Goal: Answer question/provide support: Share knowledge or assist other users

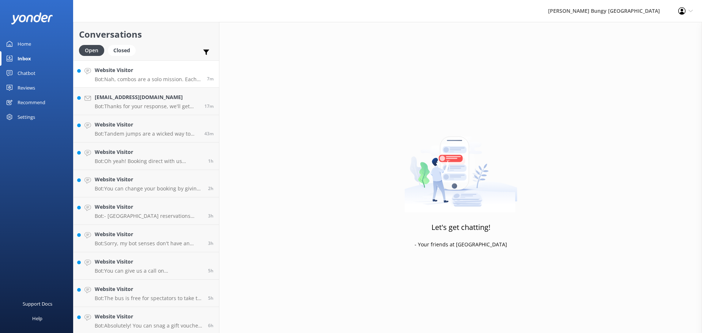
click at [166, 78] on p "Bot: Nah, combos are a solo mission. Each combo is for one person only and can'…" at bounding box center [148, 79] width 107 height 7
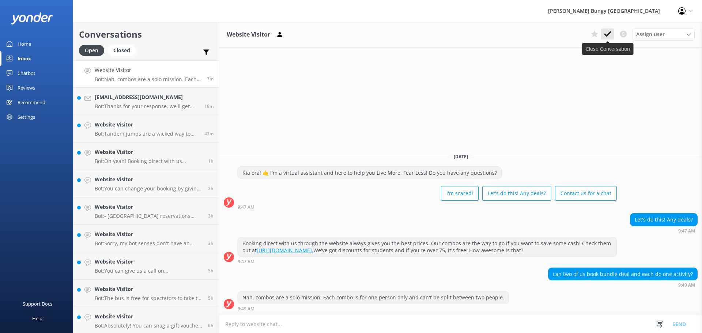
click at [608, 38] on icon at bounding box center [607, 33] width 7 height 7
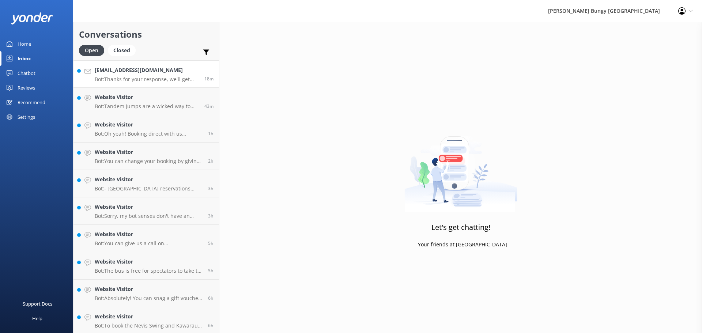
click at [164, 79] on p "Bot: Thanks for your response, we'll get back to you as soon as we can during o…" at bounding box center [147, 79] width 104 height 7
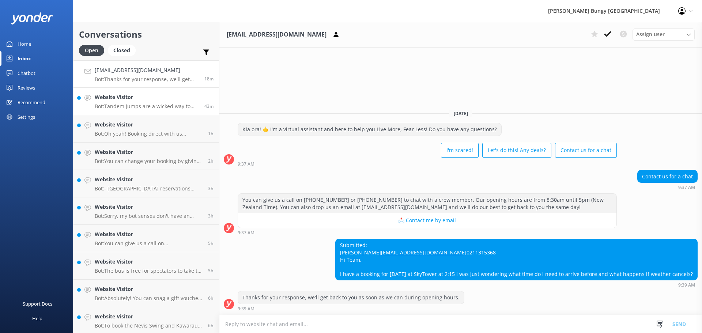
click at [180, 108] on p "Bot: Tandem jumps are a wicked way to share the thrill! You can tandem bungy at…" at bounding box center [147, 106] width 104 height 7
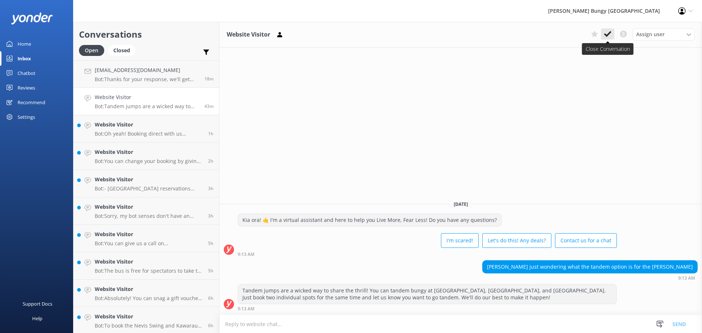
click at [608, 31] on icon at bounding box center [607, 33] width 7 height 7
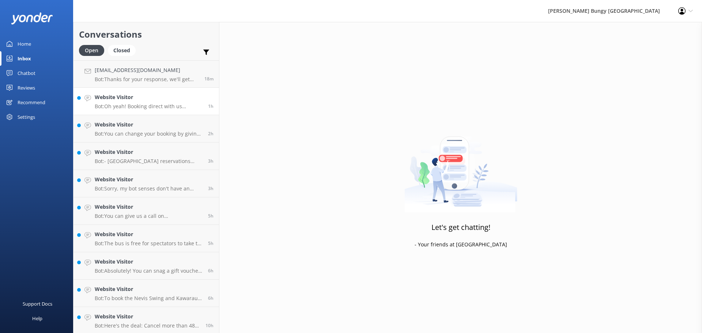
click at [157, 110] on link "Website Visitor Bot: Oh yeah! Booking direct with us through our website always…" at bounding box center [146, 101] width 146 height 27
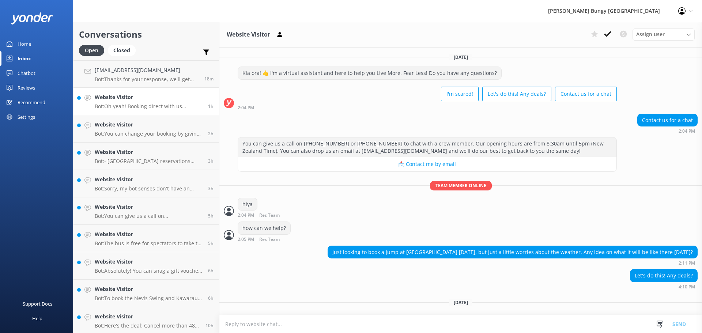
scroll to position [114, 0]
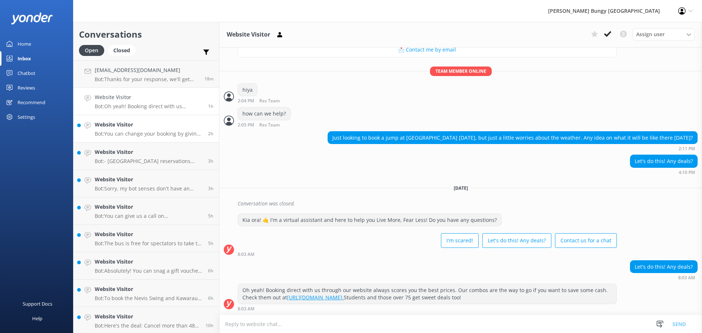
click at [167, 137] on link "Website Visitor Bot: You can change your booking by giving us a call at [PHONE_…" at bounding box center [146, 128] width 146 height 27
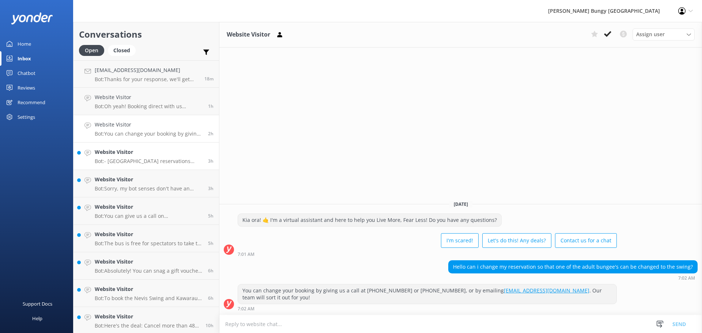
click at [124, 155] on h4 "Website Visitor" at bounding box center [149, 152] width 108 height 8
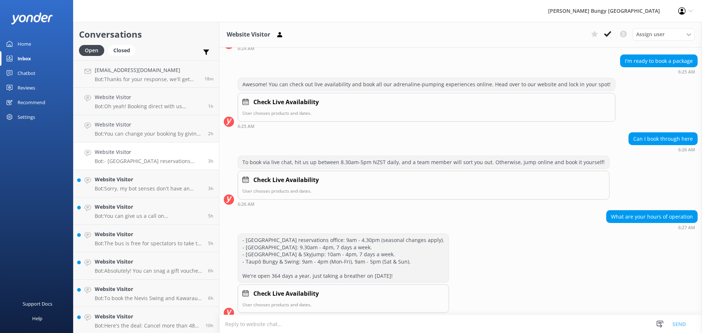
scroll to position [68, 0]
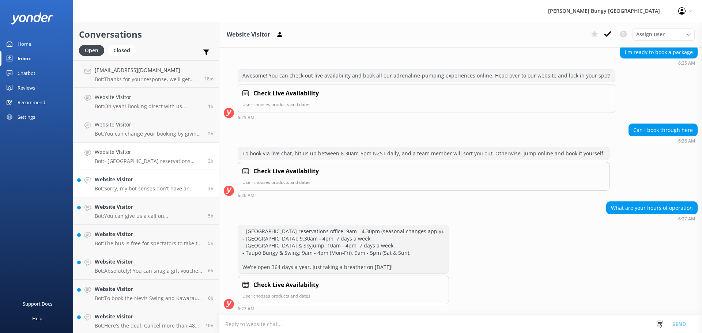
click at [134, 179] on h4 "Website Visitor" at bounding box center [149, 179] width 108 height 8
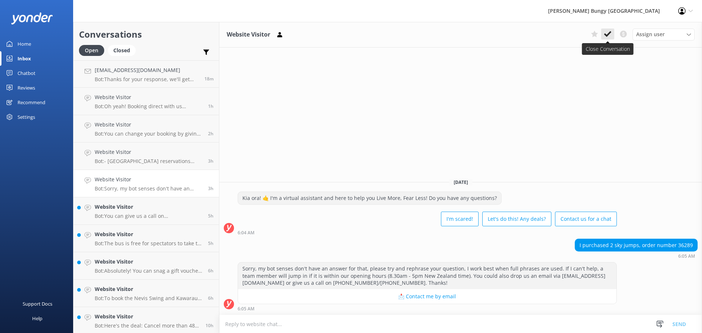
click at [611, 31] on icon at bounding box center [607, 33] width 7 height 7
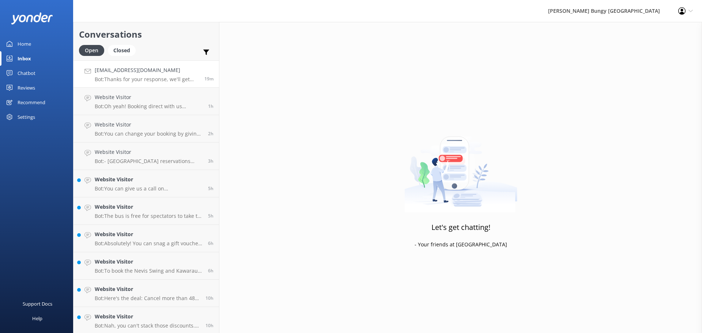
click at [124, 62] on link "[EMAIL_ADDRESS][DOMAIN_NAME] Bot: Thanks for your response, we'll get back to y…" at bounding box center [146, 73] width 146 height 27
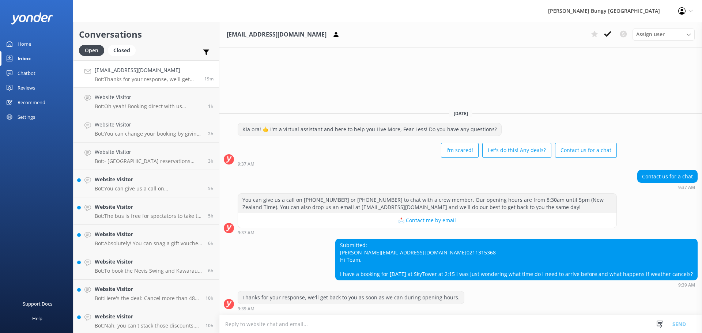
click at [161, 74] on h4 "[EMAIL_ADDRESS][DOMAIN_NAME]" at bounding box center [147, 70] width 104 height 8
click at [167, 110] on link "Website Visitor Bot: Oh yeah! Booking direct with us through our website always…" at bounding box center [146, 101] width 146 height 27
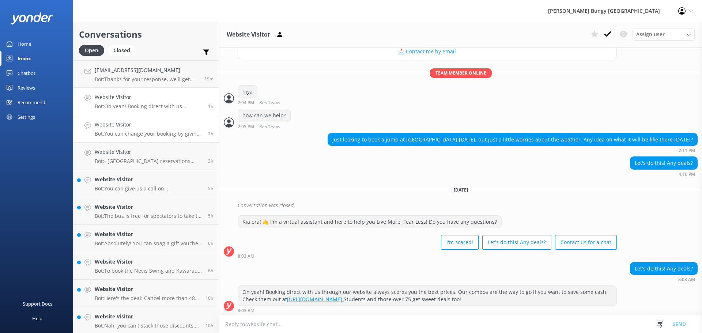
scroll to position [114, 0]
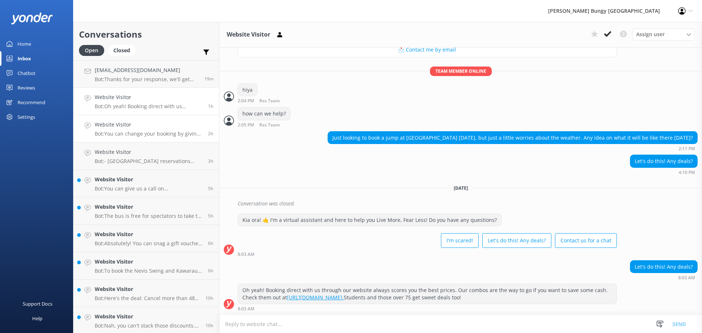
click at [171, 136] on p "Bot: You can change your booking by giving us a call at [PHONE_NUMBER] or [PHON…" at bounding box center [149, 134] width 108 height 7
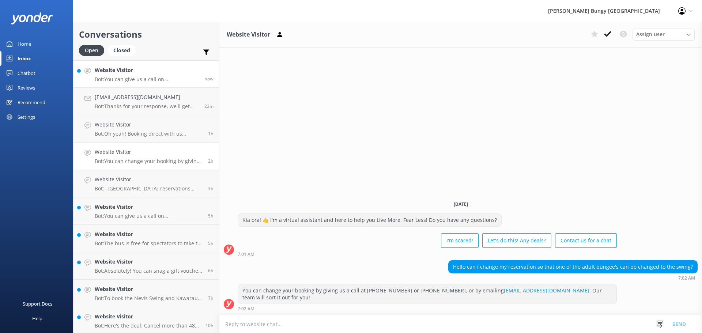
click at [124, 75] on div "Website Visitor Bot: You can give us a call on [PHONE_NUMBER] or [PHONE_NUMBER]…" at bounding box center [147, 74] width 104 height 16
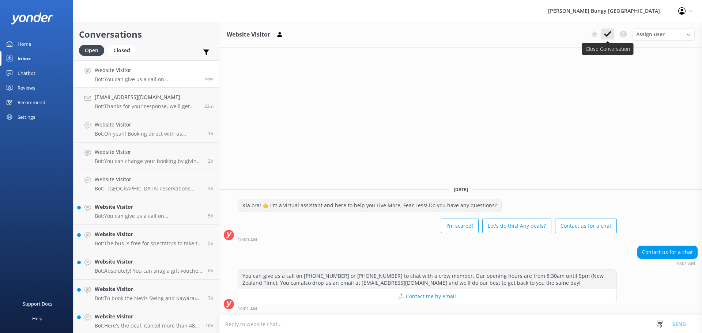
click at [609, 34] on icon at bounding box center [607, 33] width 7 height 7
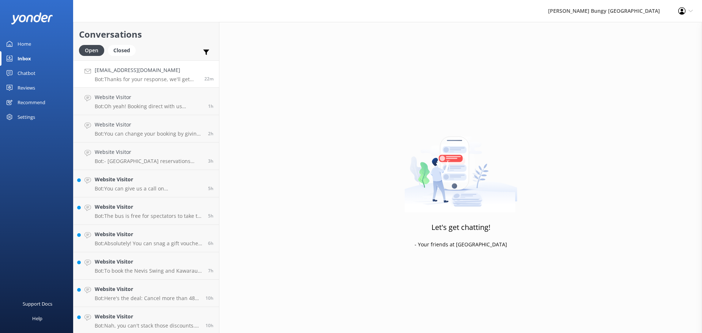
click at [166, 76] on p "Bot: Thanks for your response, we'll get back to you as soon as we can during o…" at bounding box center [147, 79] width 104 height 7
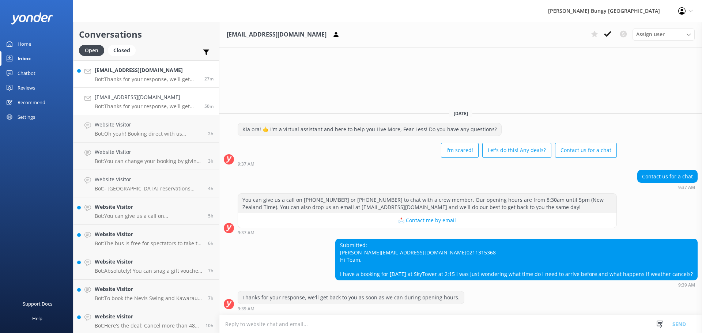
click at [147, 73] on h4 "[EMAIL_ADDRESS][DOMAIN_NAME]" at bounding box center [147, 70] width 104 height 8
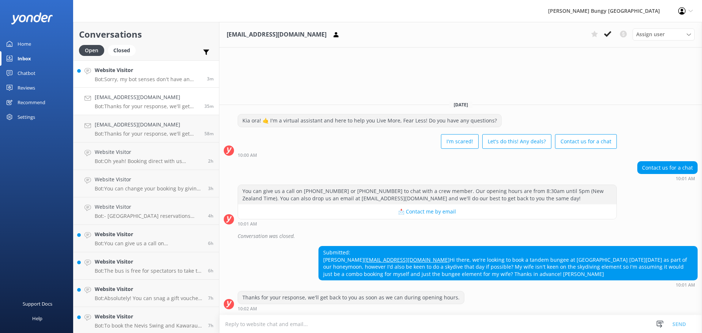
click at [176, 66] on h4 "Website Visitor" at bounding box center [148, 70] width 107 height 8
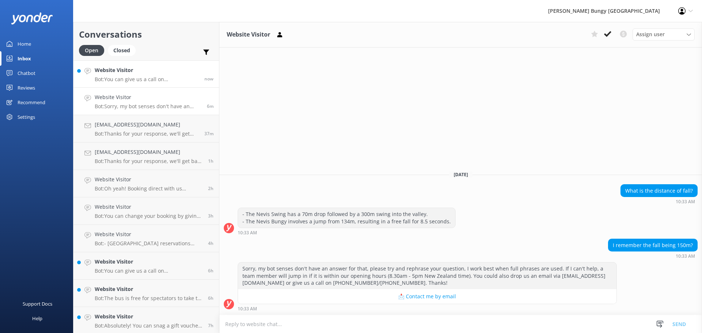
drag, startPoint x: 141, startPoint y: 79, endPoint x: 148, endPoint y: 78, distance: 6.7
click at [141, 79] on p "Bot: You can give us a call on 0800 286 4958 or +64 3 450 1300 to chat with a c…" at bounding box center [147, 79] width 104 height 7
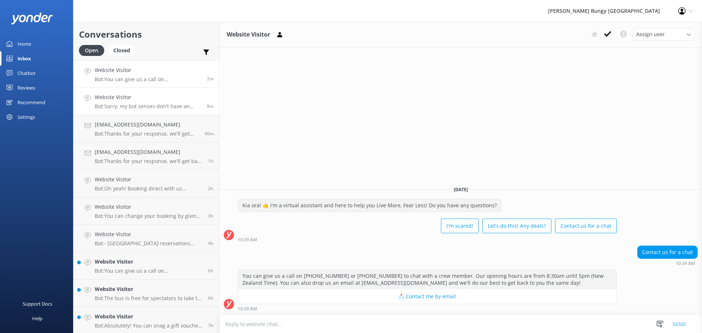
click at [146, 105] on p "Bot: Sorry, my bot senses don't have an answer for that, please try and rephras…" at bounding box center [148, 106] width 107 height 7
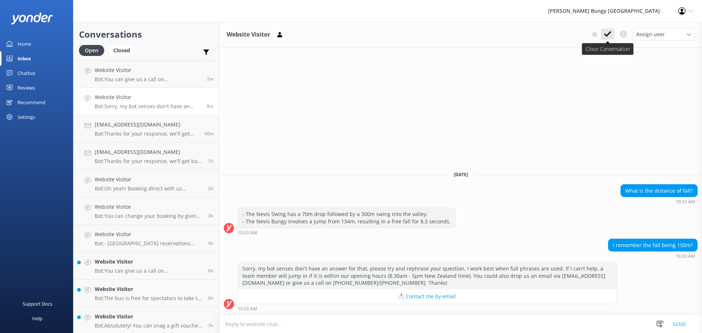
click at [612, 34] on button at bounding box center [607, 34] width 13 height 11
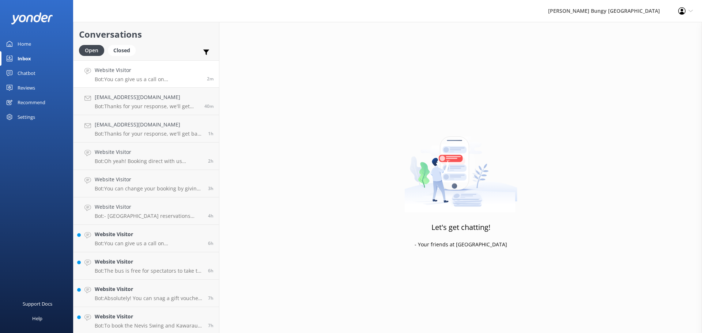
click at [162, 78] on p "Bot: You can give us a call on 0800 286 4958 or +64 3 450 1300 to chat with a c…" at bounding box center [148, 79] width 107 height 7
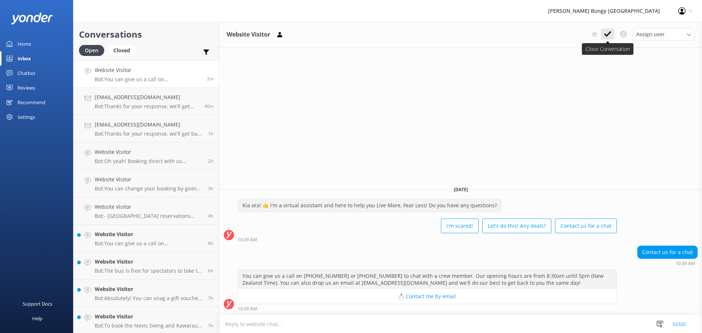
click at [608, 35] on use at bounding box center [607, 34] width 7 height 6
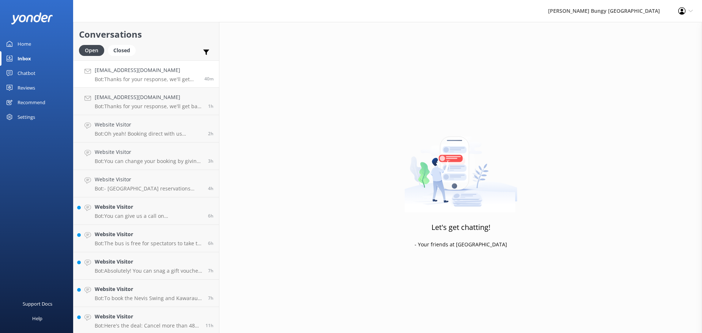
click at [174, 80] on p "Bot: Thanks for your response, we'll get back to you as soon as we can during o…" at bounding box center [147, 79] width 104 height 7
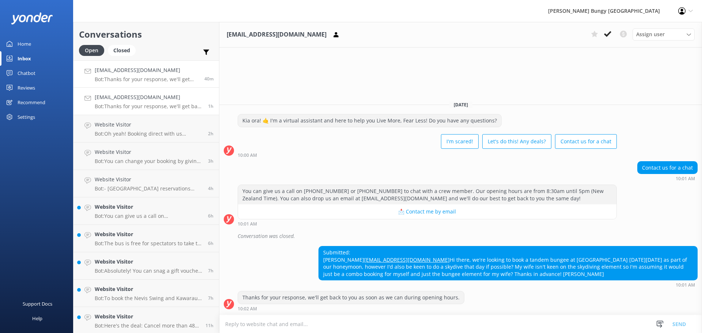
click at [133, 103] on p "Bot: Thanks for your response, we'll get back to you as soon as we can during o…" at bounding box center [149, 106] width 108 height 7
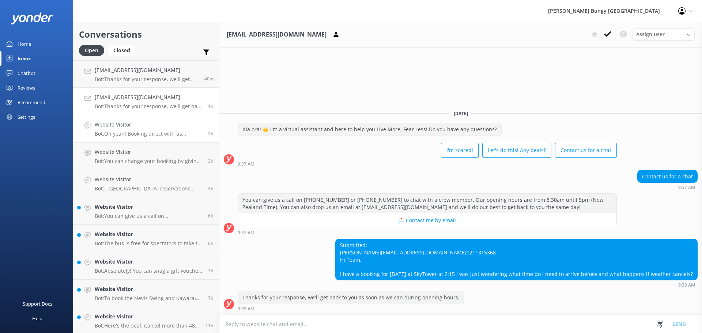
click at [148, 127] on h4 "Website Visitor" at bounding box center [149, 125] width 108 height 8
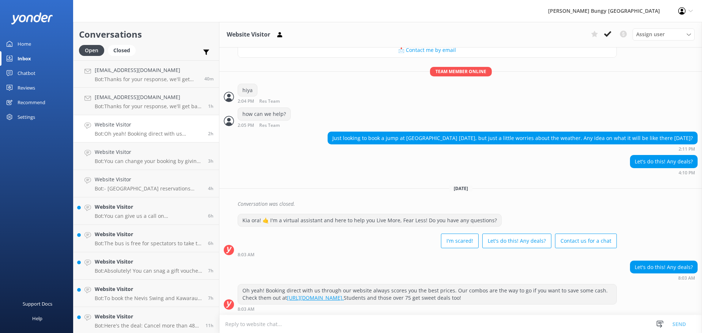
scroll to position [114, 0]
click at [611, 34] on icon at bounding box center [607, 33] width 7 height 7
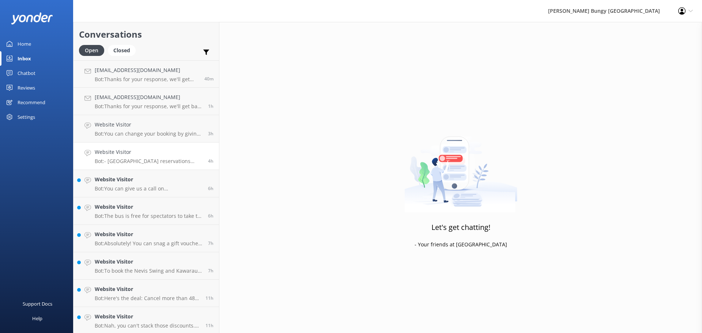
click at [177, 167] on link "Website Visitor Bot: - Queenstown reservations office: 9am - 4.30pm (seasonal c…" at bounding box center [146, 156] width 146 height 27
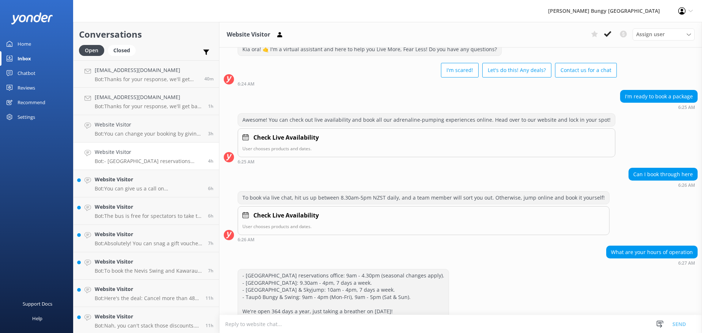
scroll to position [37, 0]
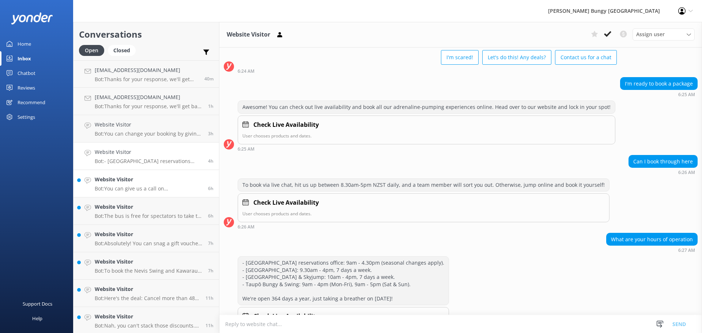
click at [162, 188] on p "Bot: You can give us a call on 0800 286 4958 or +64 3 450 1300 to chat with a c…" at bounding box center [149, 188] width 108 height 7
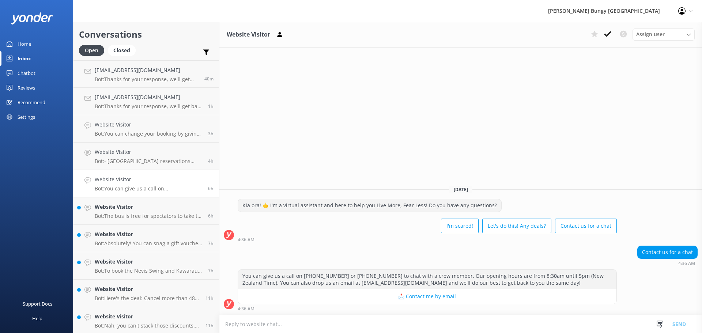
click at [607, 27] on div "Website Visitor Assign user Mike Voyce Michelle Gillard Tech Admin Dan Waugh Re…" at bounding box center [460, 35] width 483 height 26
click at [607, 35] on use at bounding box center [607, 34] width 7 height 6
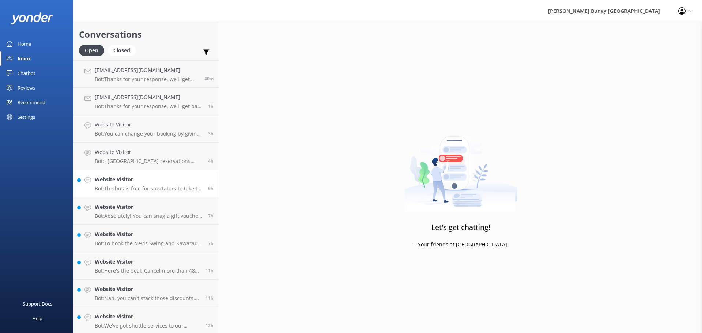
click at [172, 187] on p "Bot: The bus is free for spectators to take to our Kawarau location, but there'…" at bounding box center [149, 188] width 108 height 7
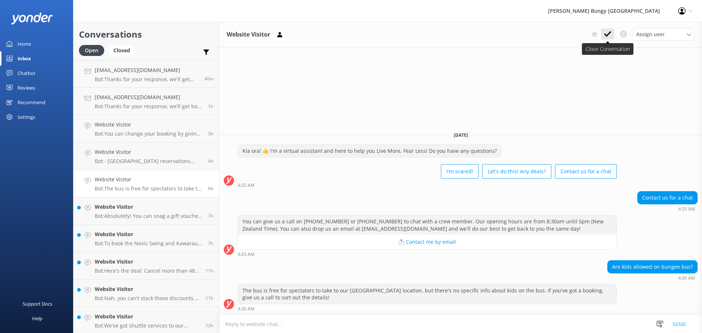
click at [608, 35] on use at bounding box center [607, 34] width 7 height 6
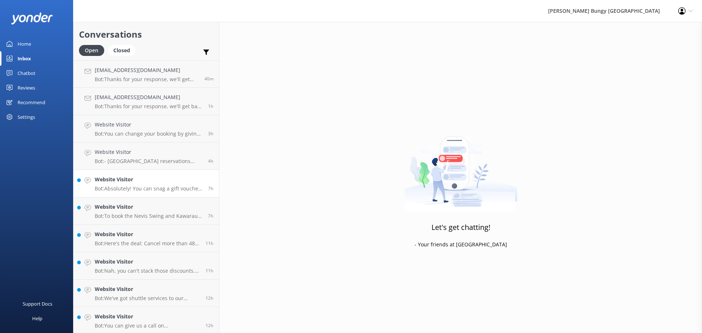
click at [149, 190] on p "Bot: Absolutely! You can snag a gift voucher at https://www.bungy.co.nz/voucher…" at bounding box center [149, 188] width 108 height 7
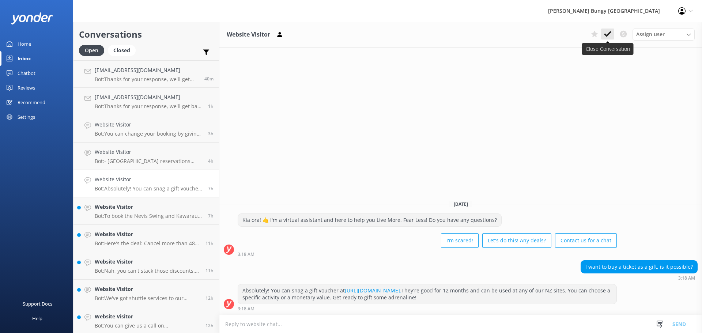
click at [609, 38] on button at bounding box center [607, 34] width 13 height 11
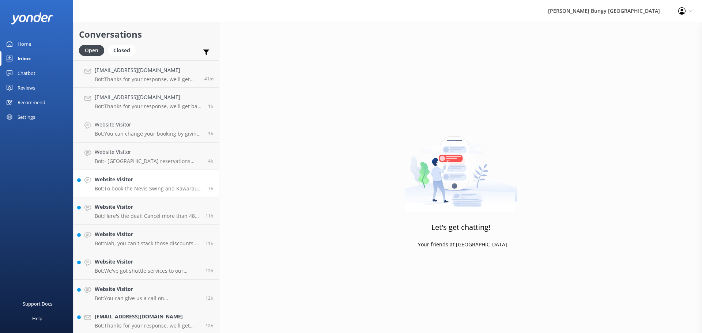
click at [188, 188] on p "Bot: To book the Nevis Swing and Kawarau Bungy combo, jump on our website, give…" at bounding box center [149, 188] width 108 height 7
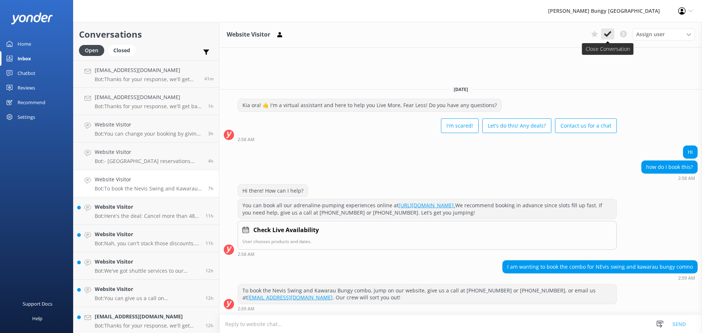
click at [606, 37] on icon at bounding box center [607, 33] width 7 height 7
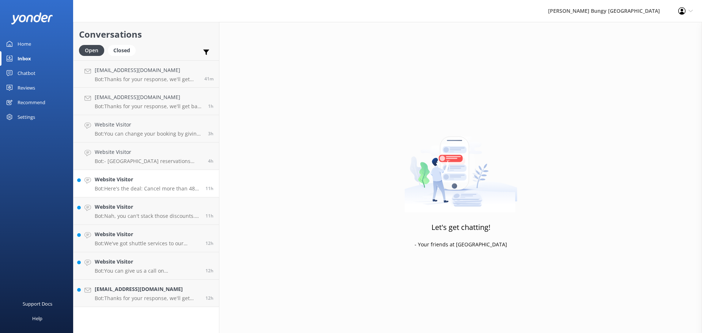
click at [185, 193] on link "Website Visitor Bot: Here's the deal: Cancel more than 48 hours ahead, and you …" at bounding box center [146, 183] width 146 height 27
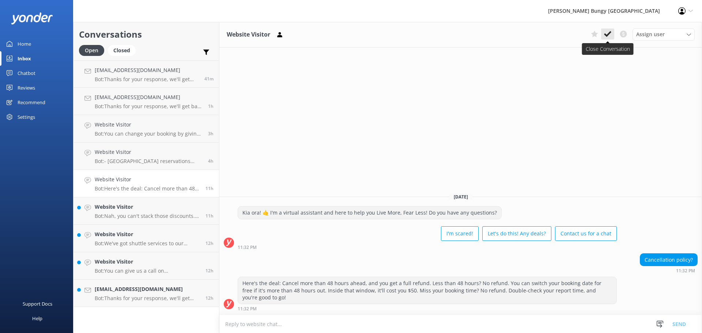
click at [609, 35] on icon at bounding box center [607, 33] width 7 height 7
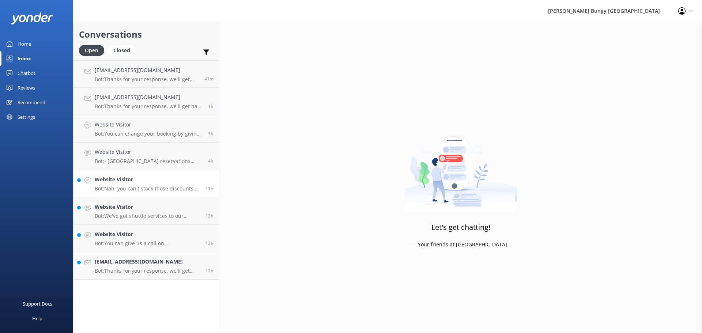
click at [159, 187] on p "Bot: Nah, you can't stack those discounts. It's one or the other, my friend. Ch…" at bounding box center [147, 188] width 105 height 7
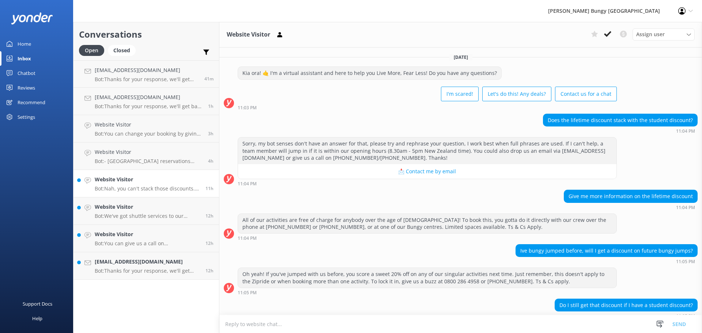
scroll to position [31, 0]
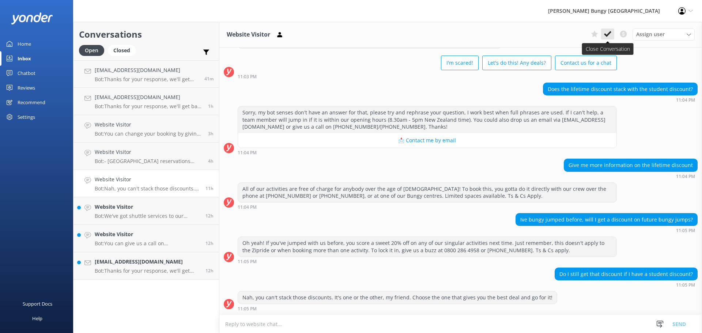
click at [608, 33] on icon at bounding box center [607, 33] width 7 height 7
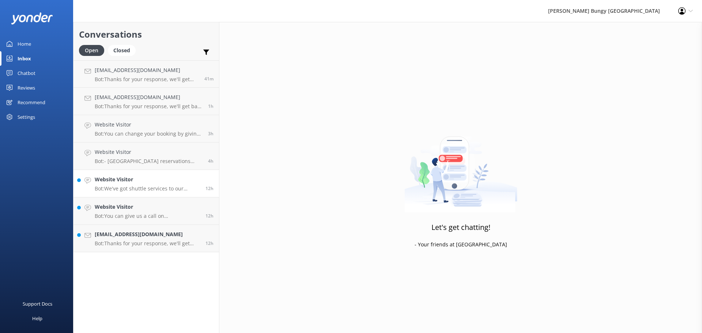
click at [169, 184] on div "Website Visitor Bot: We've got shuttle services to our bungy sites in Queenstow…" at bounding box center [147, 183] width 105 height 16
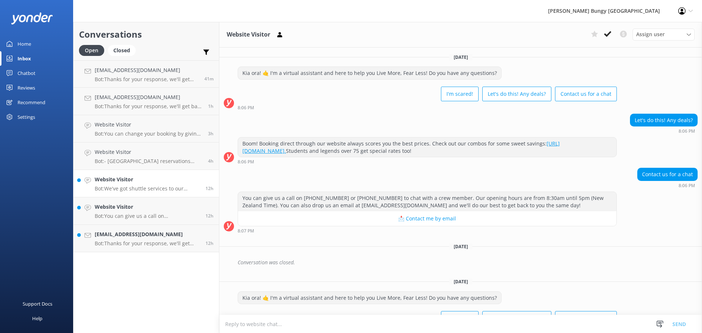
scroll to position [139, 0]
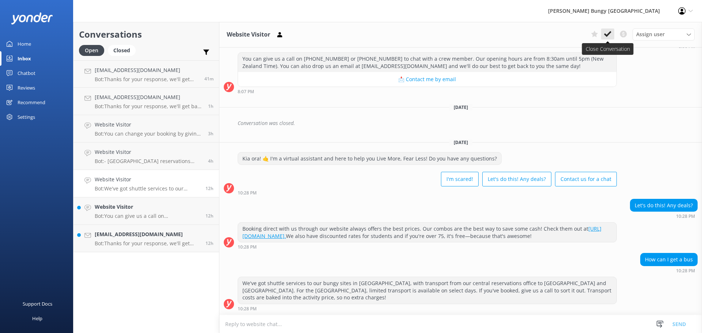
click at [607, 35] on use at bounding box center [607, 34] width 7 height 6
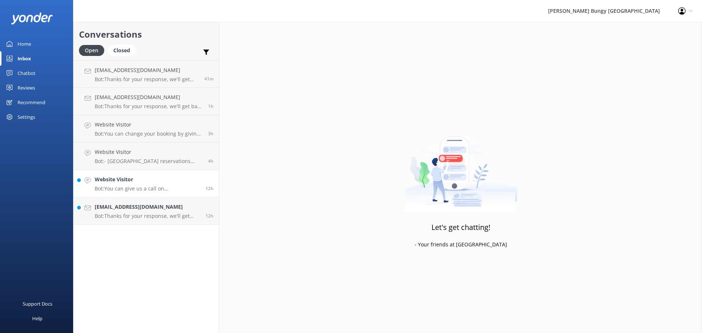
click at [149, 190] on p "Bot: You can give us a call on 0800 286 4958 or +64 3 450 1300 to chat with a c…" at bounding box center [147, 188] width 105 height 7
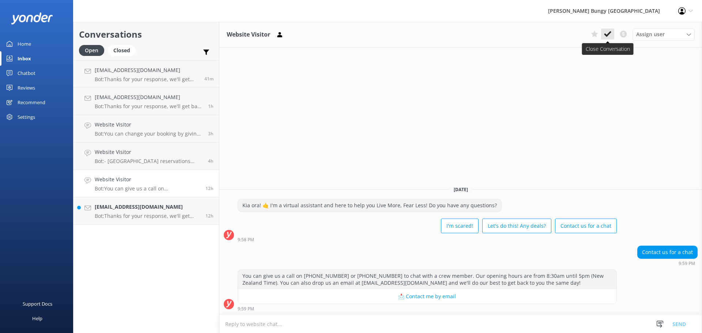
click at [607, 34] on icon at bounding box center [607, 33] width 7 height 7
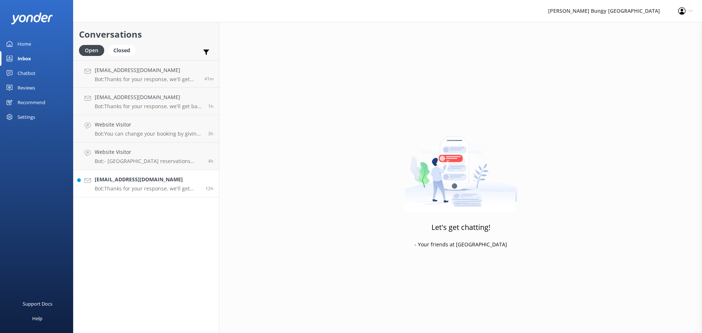
click at [170, 189] on p "Bot: Thanks for your response, we'll get back to you as soon as we can during o…" at bounding box center [147, 188] width 105 height 7
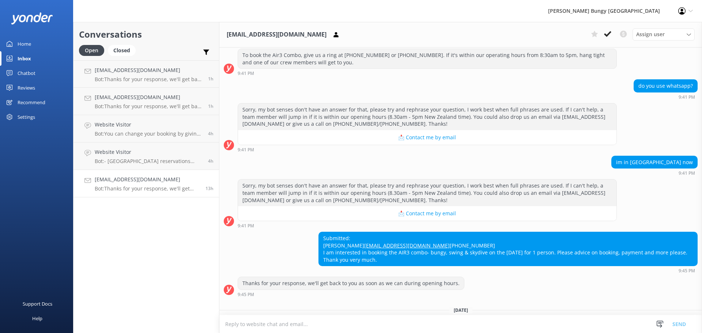
scroll to position [124, 0]
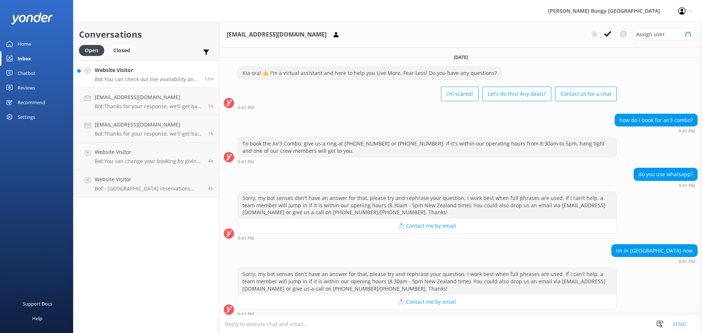
click at [175, 78] on p "Bot: You can check out live availability and book your adrenaline-pumping combo…" at bounding box center [147, 79] width 104 height 7
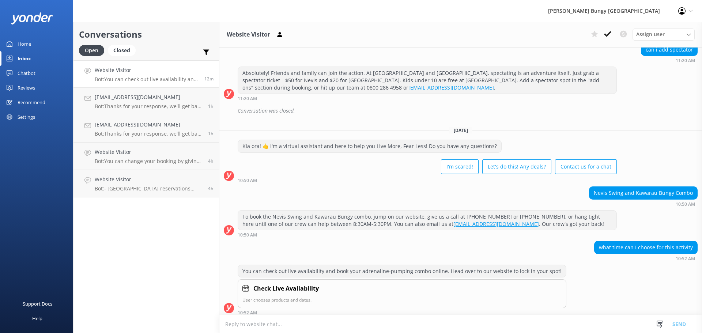
scroll to position [358, 0]
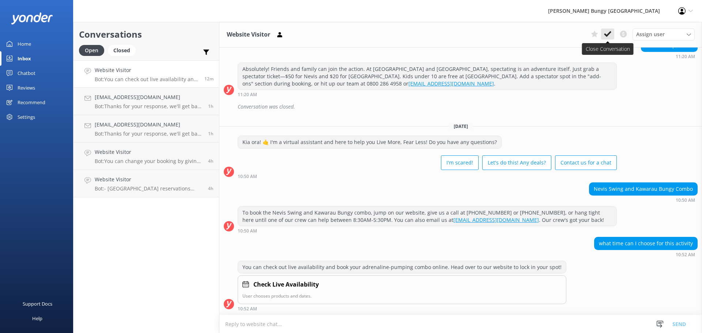
click at [612, 30] on button at bounding box center [607, 34] width 13 height 11
